Goal: Information Seeking & Learning: Learn about a topic

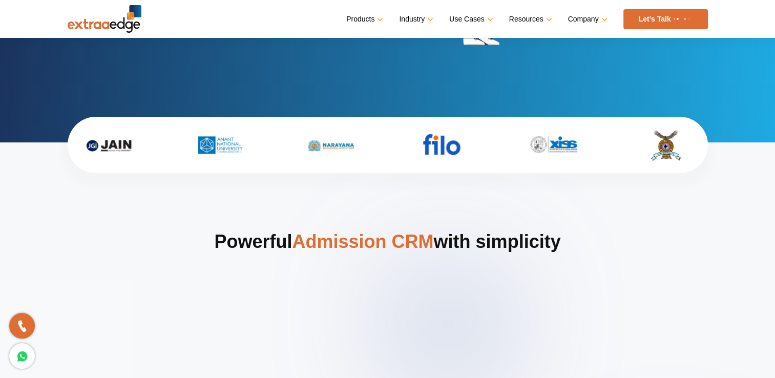
scroll to position [145, 0]
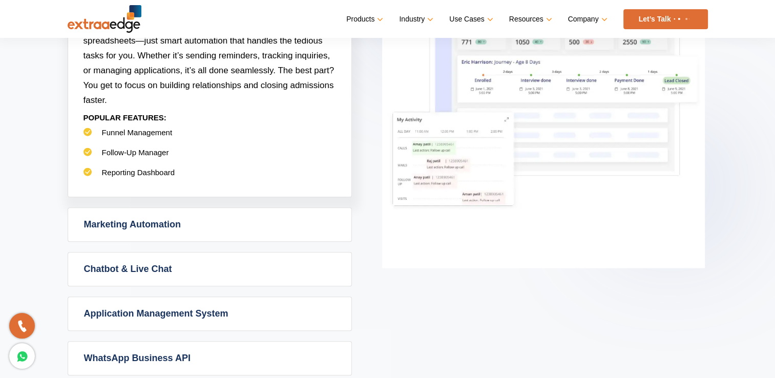
scroll to position [582, 0]
click at [221, 262] on link "Chatbot & Live Chat" at bounding box center [209, 269] width 283 height 33
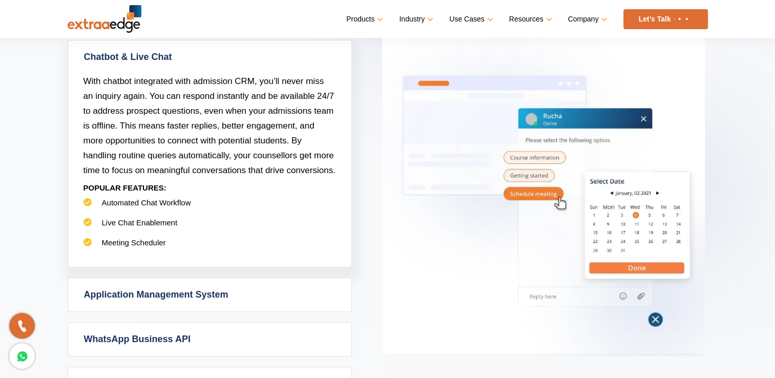
scroll to position [586, 0]
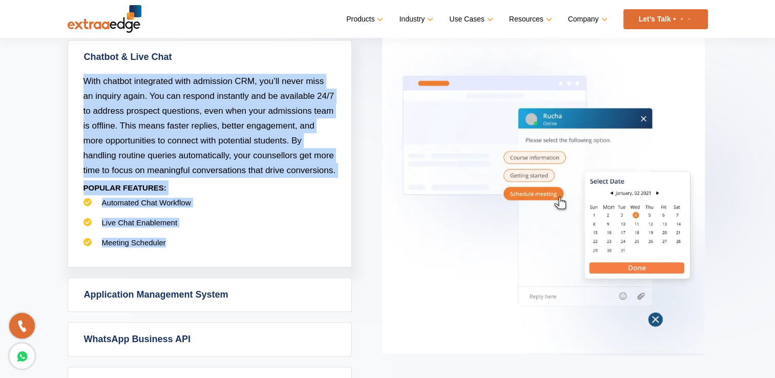
drag, startPoint x: 175, startPoint y: 237, endPoint x: 81, endPoint y: 81, distance: 181.3
click at [81, 81] on div "With chatbot integrated with admission CRM, you’ll never miss an inquiry again.…" at bounding box center [209, 170] width 283 height 193
copy div "With chatbot integrated with admission CRM, you’ll never miss an inquiry again.…"
